Goal: Task Accomplishment & Management: Use online tool/utility

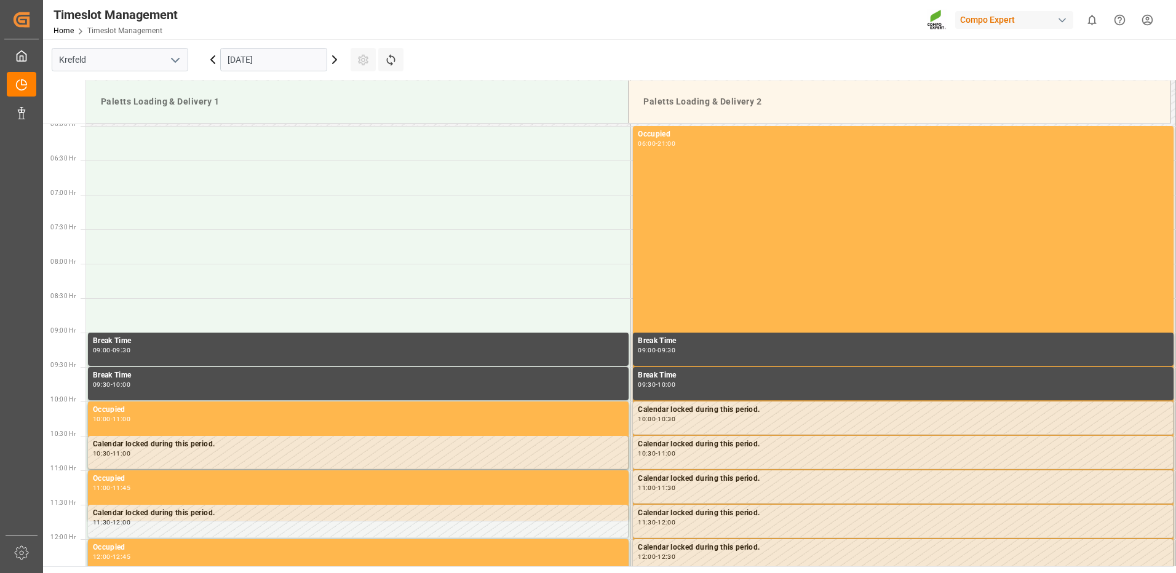
scroll to position [612, 0]
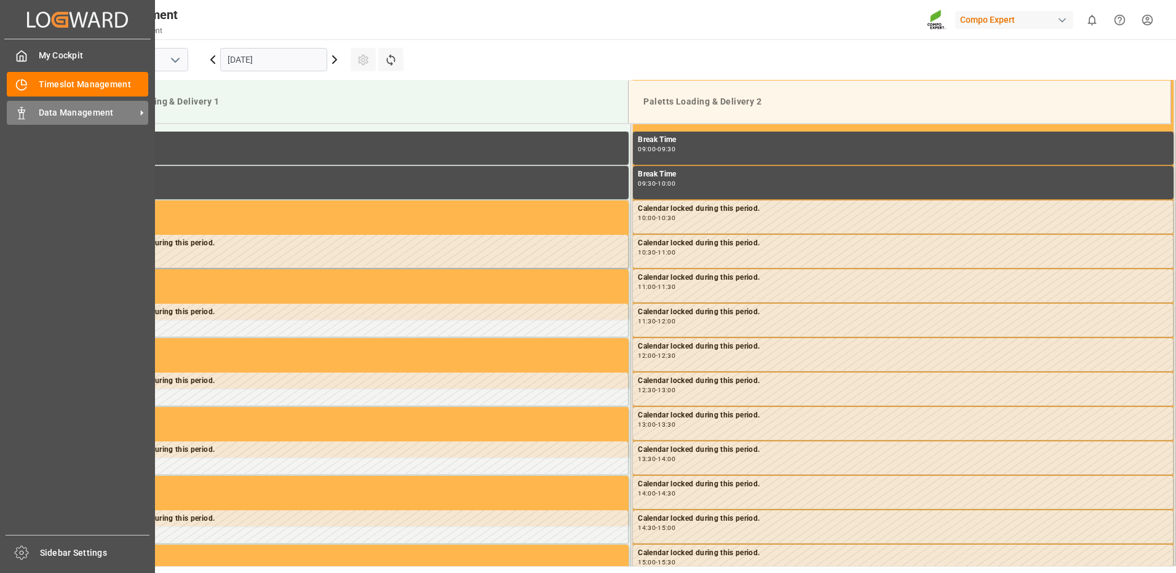
click at [64, 109] on span "Data Management" at bounding box center [87, 112] width 97 height 13
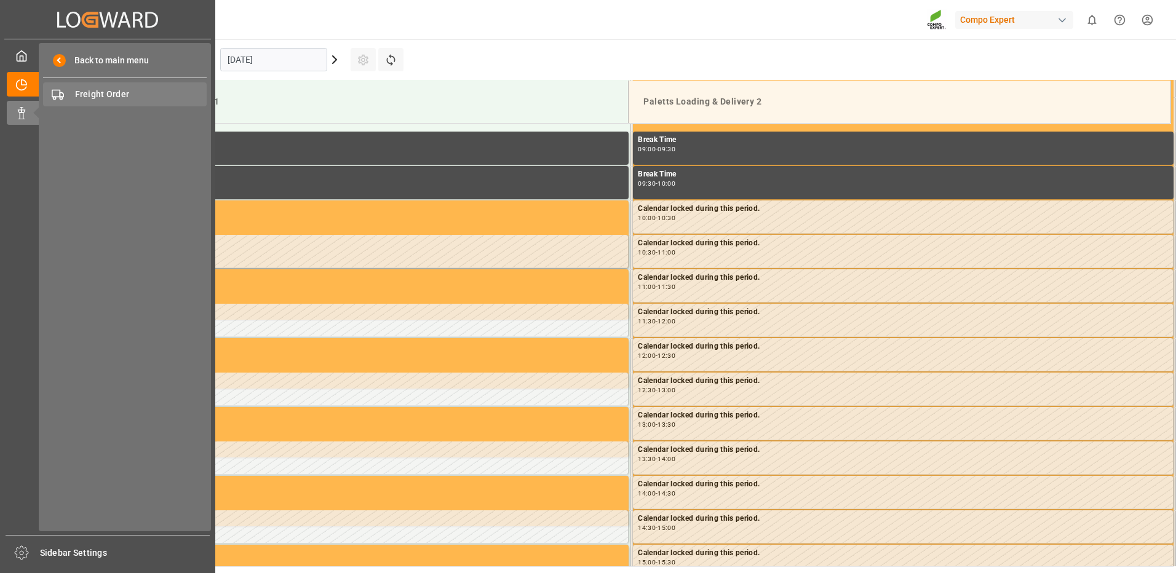
click at [93, 98] on span "Freight Order" at bounding box center [141, 94] width 132 height 13
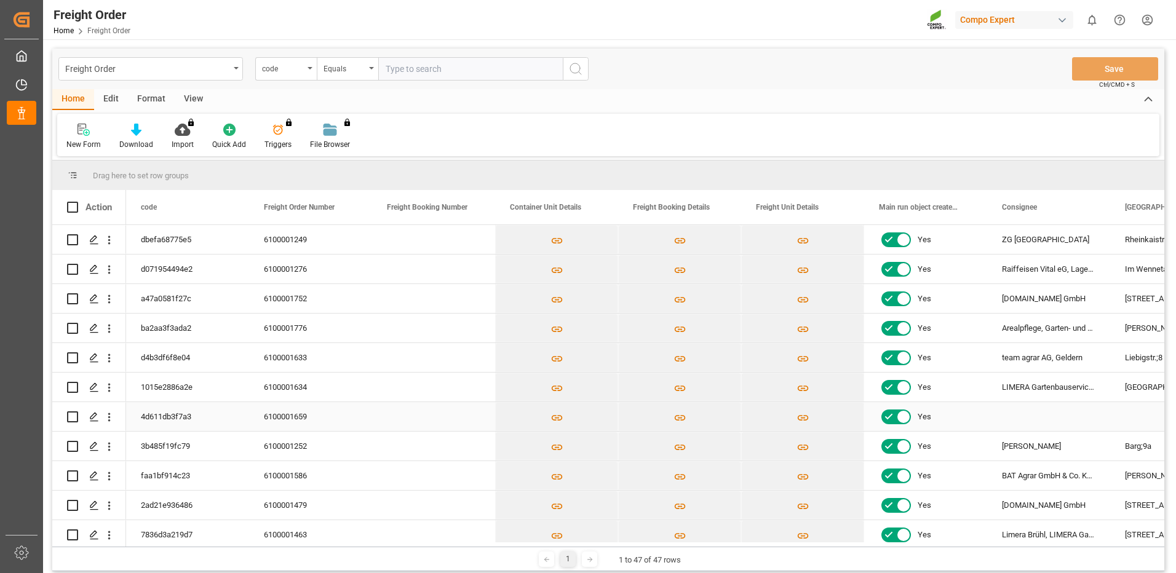
scroll to position [184, 0]
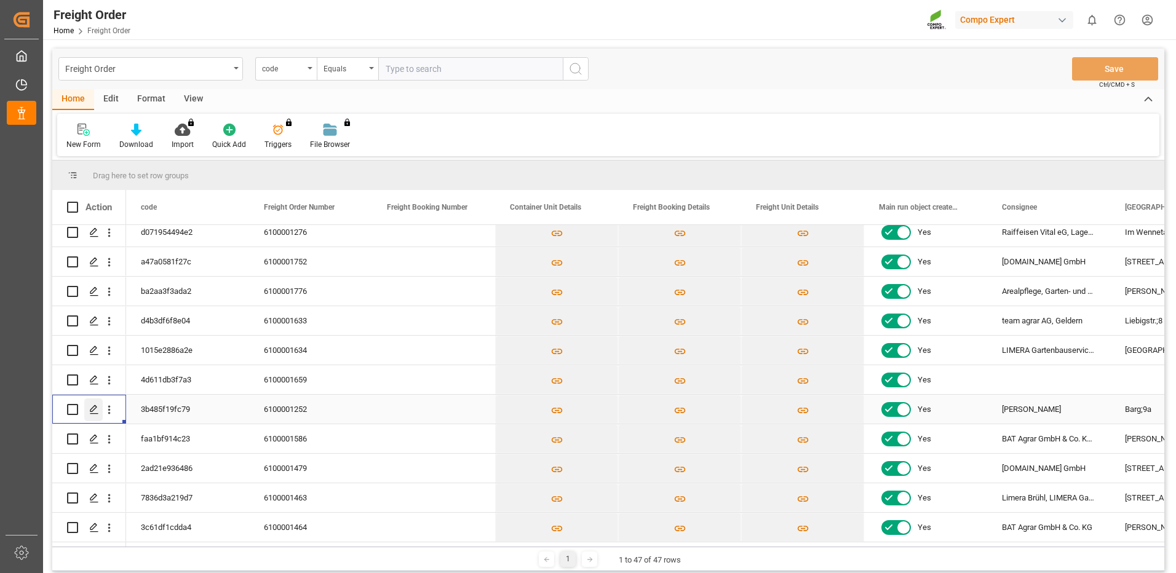
click at [89, 411] on icon "Press SPACE to select this row." at bounding box center [94, 410] width 10 height 10
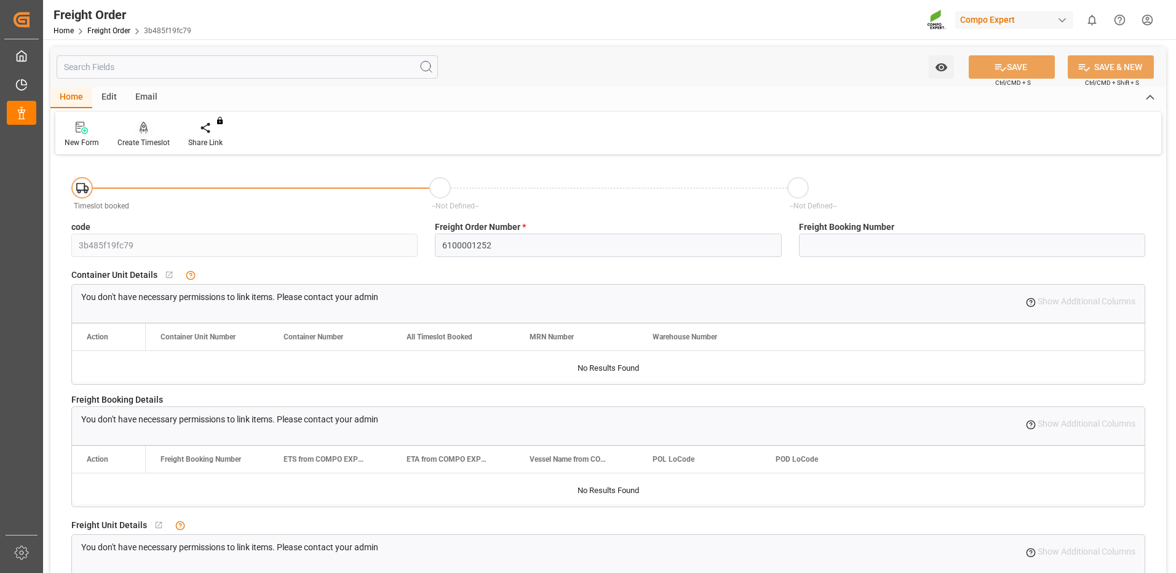
click at [140, 131] on icon at bounding box center [144, 127] width 9 height 10
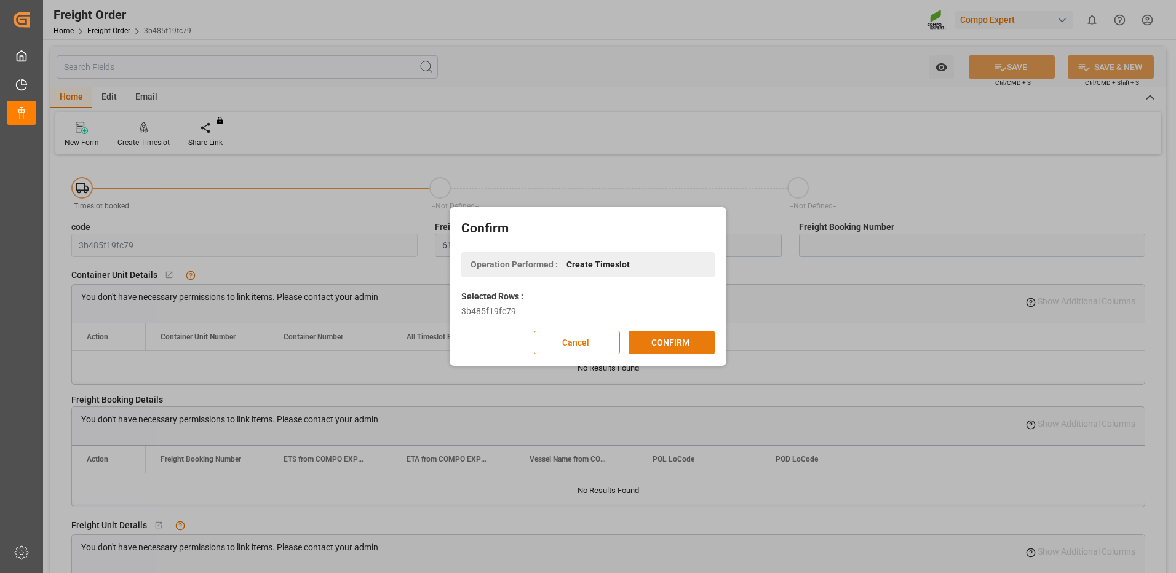
click at [660, 344] on button "CONFIRM" at bounding box center [671, 342] width 86 height 23
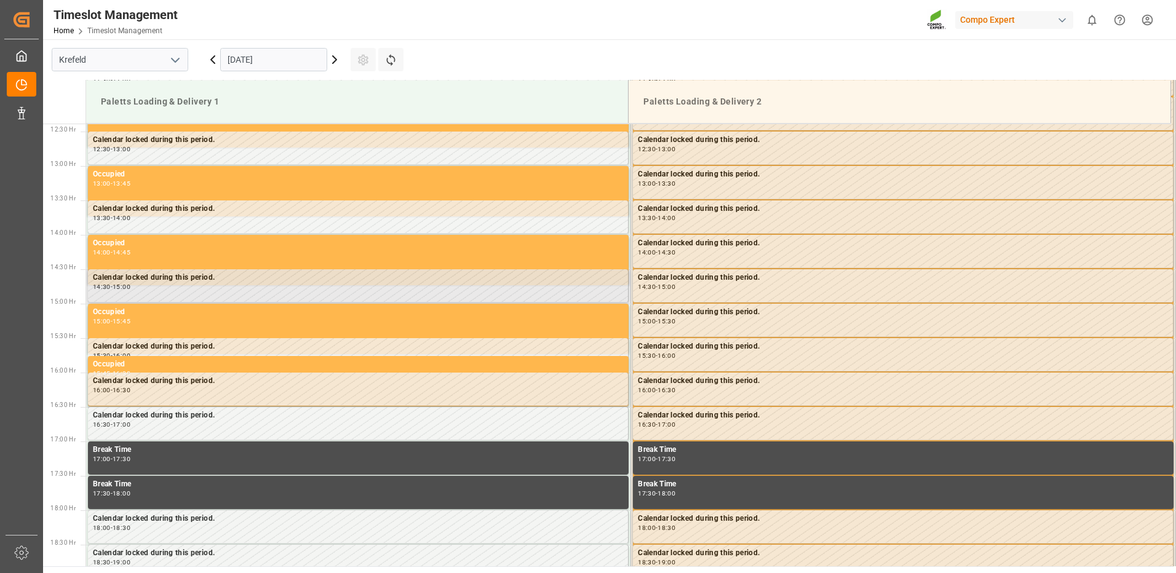
scroll to position [919, 0]
